Goal: Task Accomplishment & Management: Complete application form

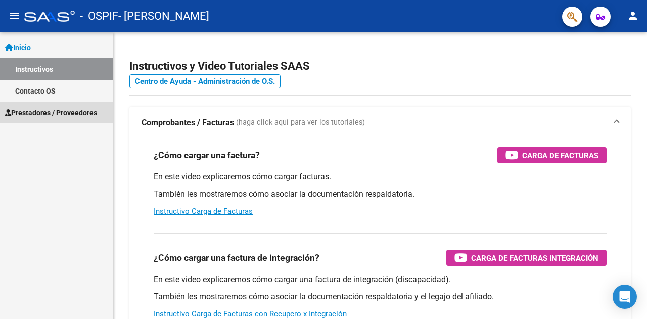
click at [44, 113] on span "Prestadores / Proveedores" at bounding box center [51, 112] width 92 height 11
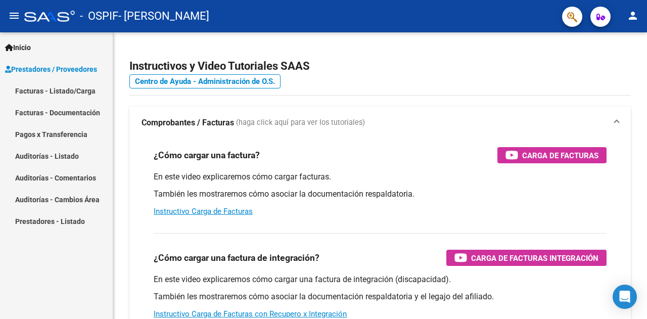
click at [42, 86] on link "Facturas - Listado/Carga" at bounding box center [56, 91] width 113 height 22
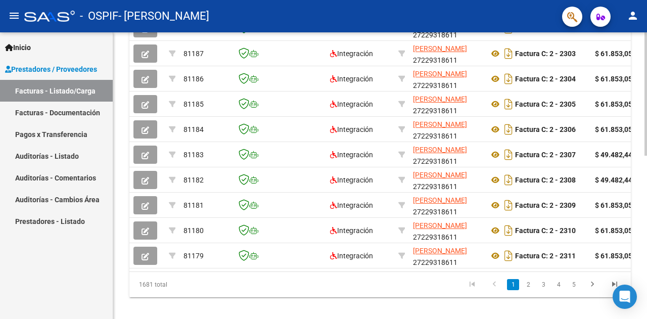
scroll to position [379, 0]
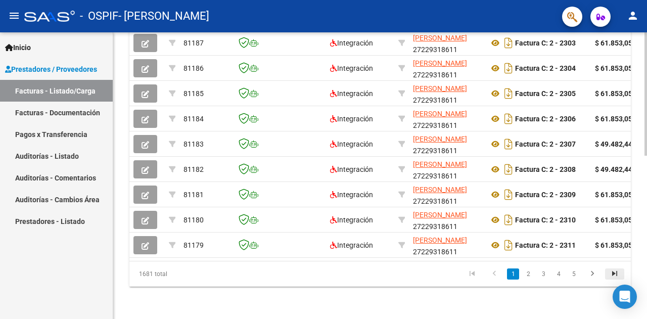
click at [611, 272] on icon "go to last page" at bounding box center [614, 275] width 13 height 12
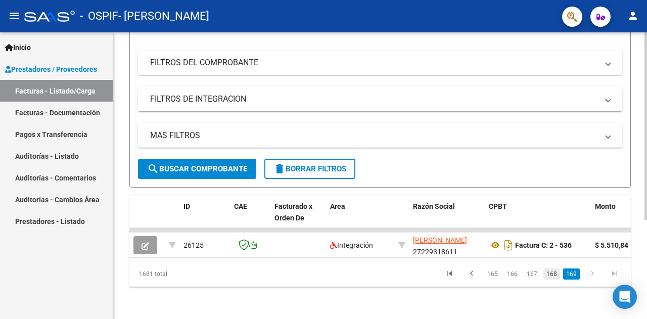
click at [552, 274] on link "168" at bounding box center [551, 273] width 17 height 11
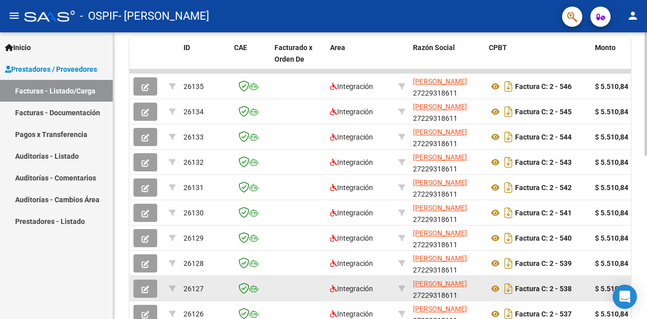
scroll to position [379, 0]
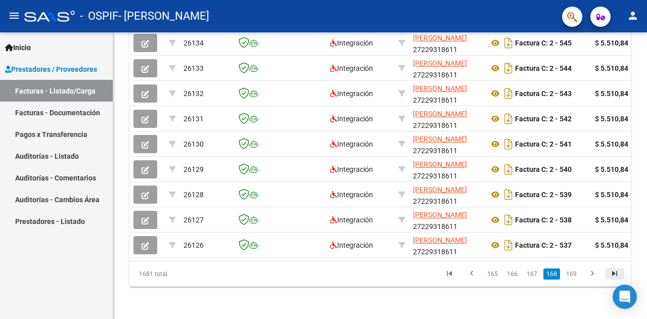
click at [615, 272] on icon "go to last page" at bounding box center [614, 275] width 13 height 12
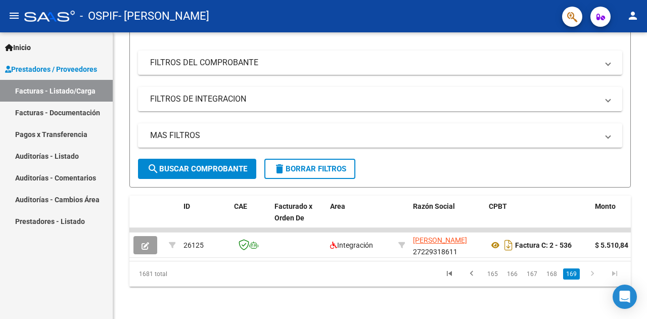
click at [551, 274] on link "168" at bounding box center [551, 273] width 17 height 11
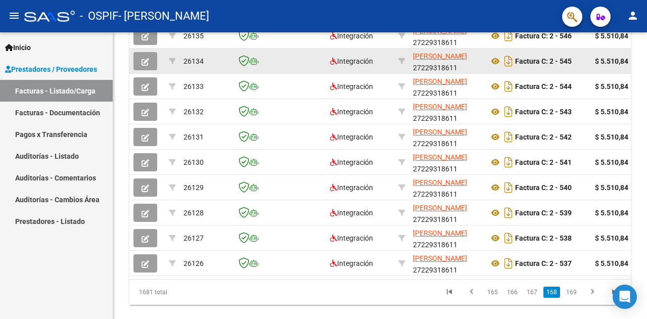
scroll to position [379, 0]
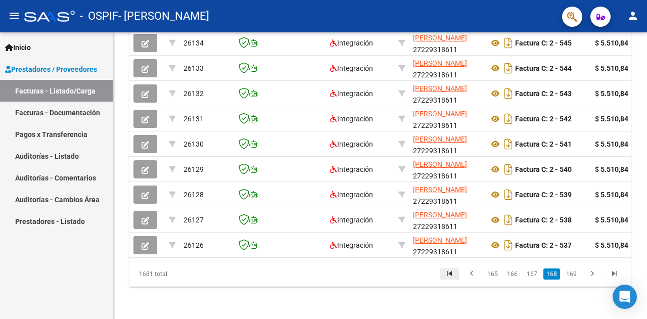
click at [452, 271] on icon "go to first page" at bounding box center [449, 275] width 13 height 12
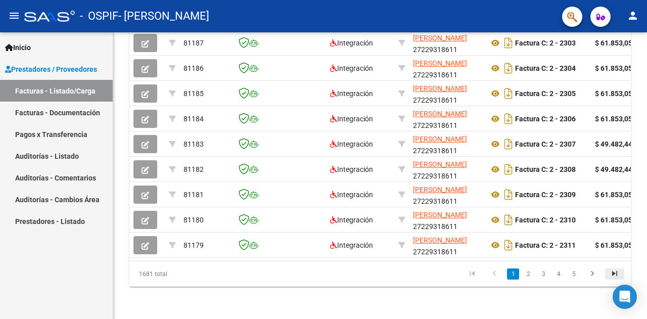
click at [612, 272] on icon "go to last page" at bounding box center [614, 275] width 13 height 12
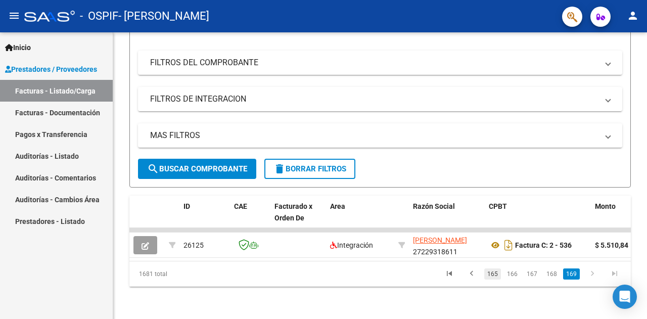
click at [495, 272] on link "165" at bounding box center [492, 273] width 17 height 11
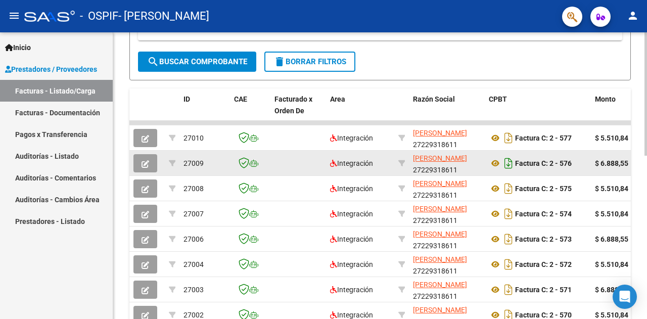
scroll to position [354, 0]
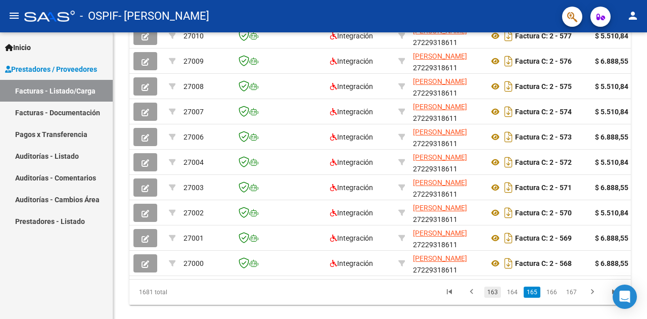
click at [492, 297] on link "163" at bounding box center [492, 292] width 17 height 11
click at [455, 298] on icon "go to first page" at bounding box center [449, 293] width 13 height 12
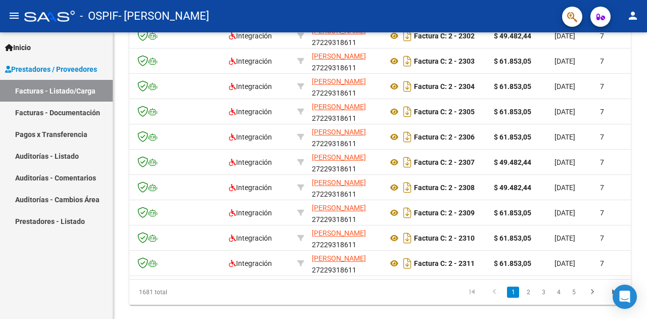
scroll to position [0, 0]
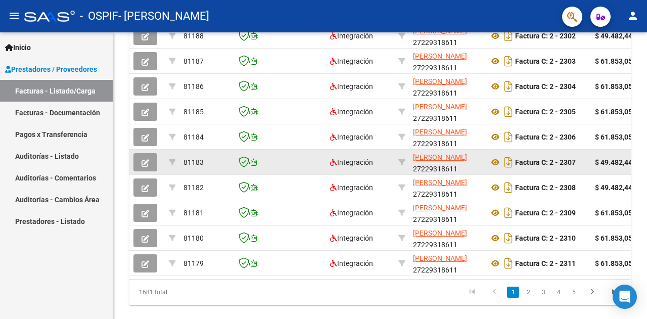
click at [149, 160] on icon "button" at bounding box center [146, 163] width 8 height 8
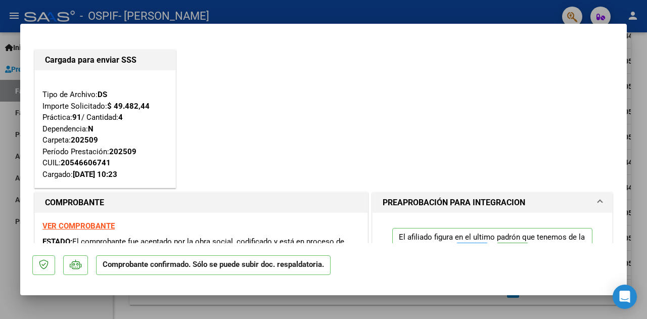
click at [74, 305] on div at bounding box center [323, 159] width 647 height 319
type input "$ 0,00"
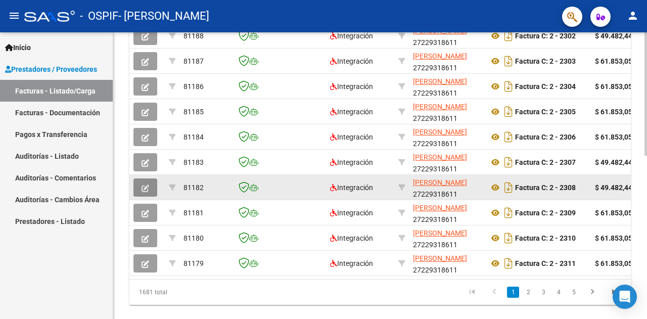
click at [147, 188] on icon "button" at bounding box center [146, 189] width 8 height 8
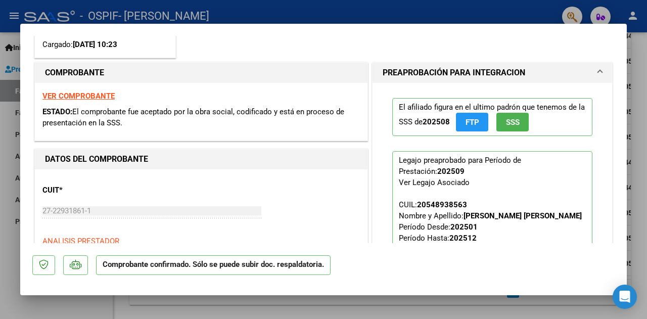
scroll to position [152, 0]
